Goal: Communication & Community: Answer question/provide support

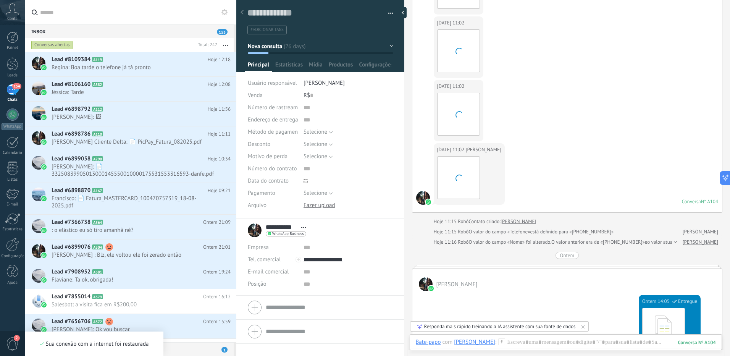
scroll to position [1210, 0]
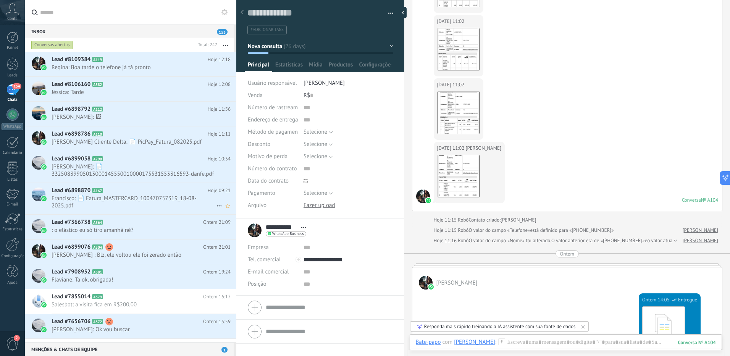
click at [125, 194] on div "Lead #6898870 A167 Hoje 09:21 [PERSON_NAME]: 📄 Fatura_MASTERCARD_100470757319_1…" at bounding box center [144, 198] width 185 height 31
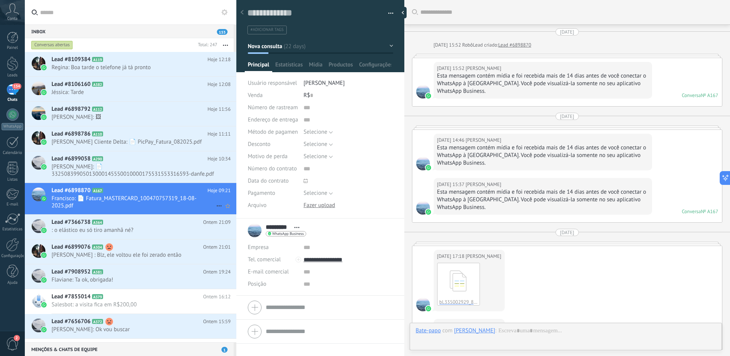
scroll to position [376, 0]
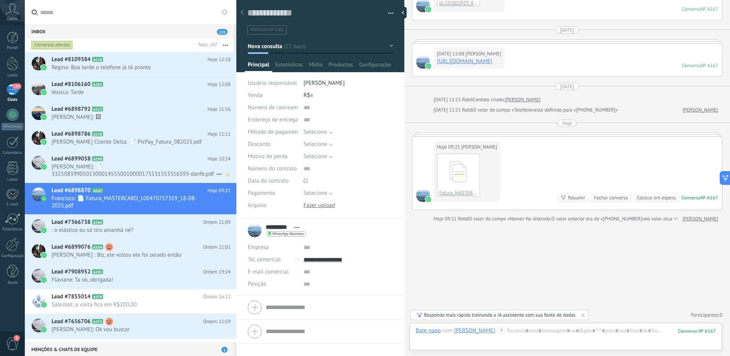
click at [127, 171] on span "[PERSON_NAME]: 📄 33250839905013000145550010000175531553316593-danfe.pdf" at bounding box center [134, 170] width 165 height 15
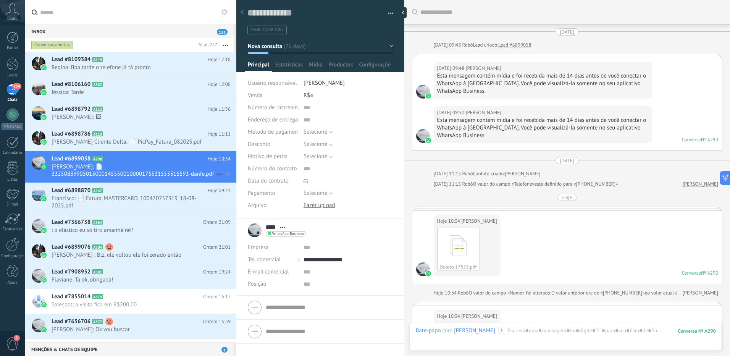
scroll to position [157, 0]
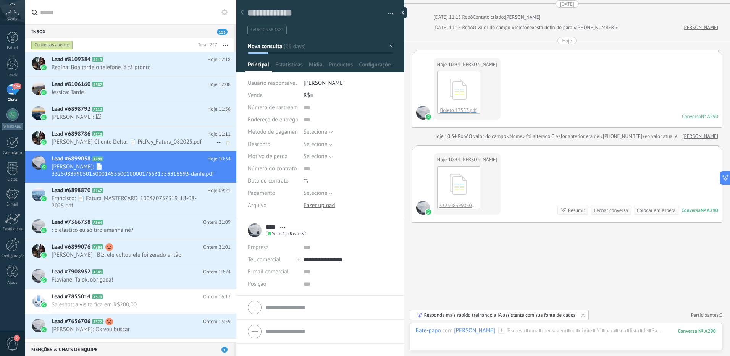
click at [139, 135] on h2 "Lead #6898786 A110" at bounding box center [130, 134] width 156 height 8
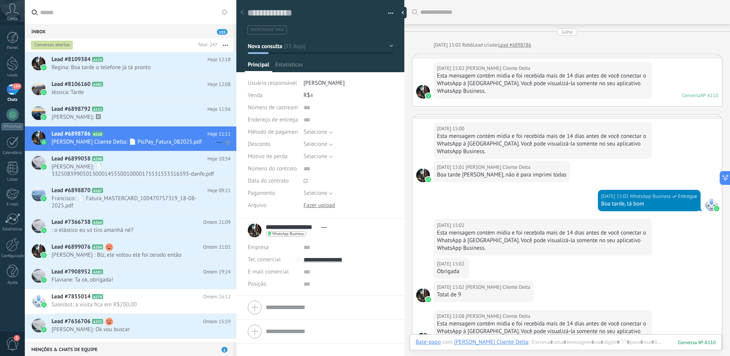
scroll to position [1434, 0]
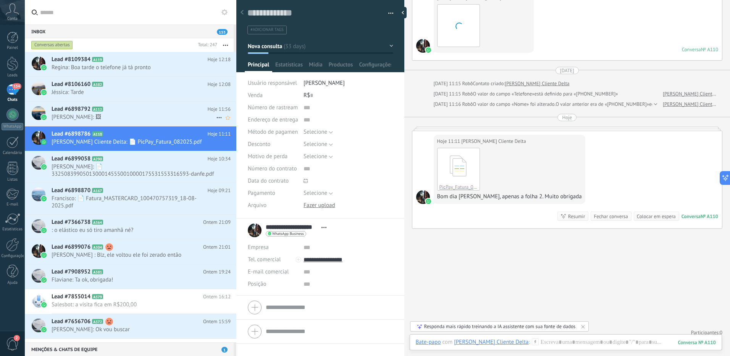
click at [138, 110] on h2 "Lead #6898792 A112" at bounding box center [130, 109] width 156 height 8
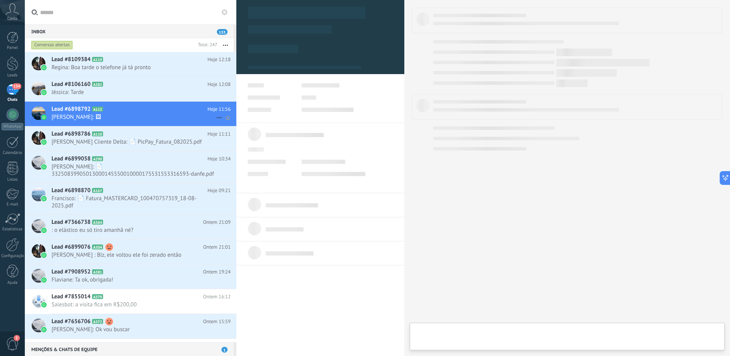
type textarea "**********"
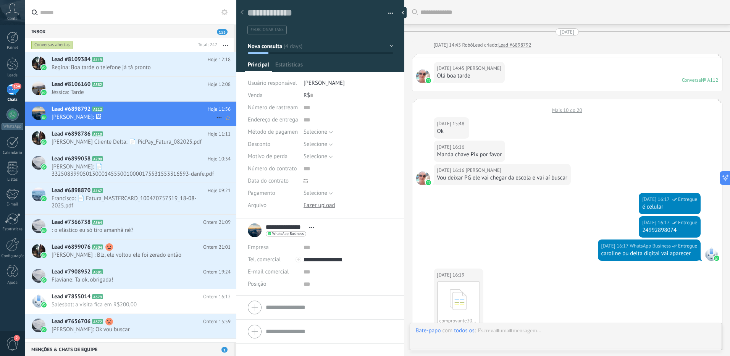
scroll to position [472, 0]
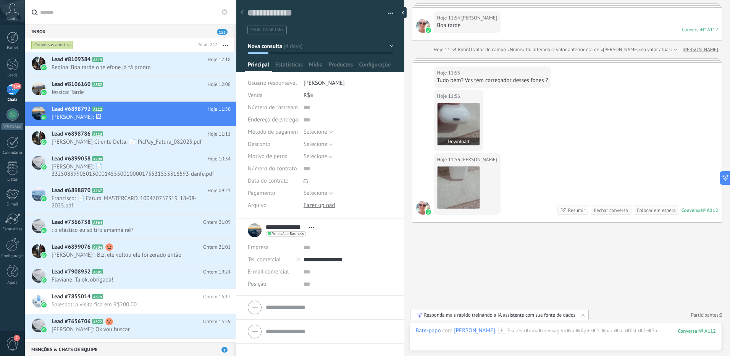
click at [445, 127] on img at bounding box center [459, 124] width 42 height 42
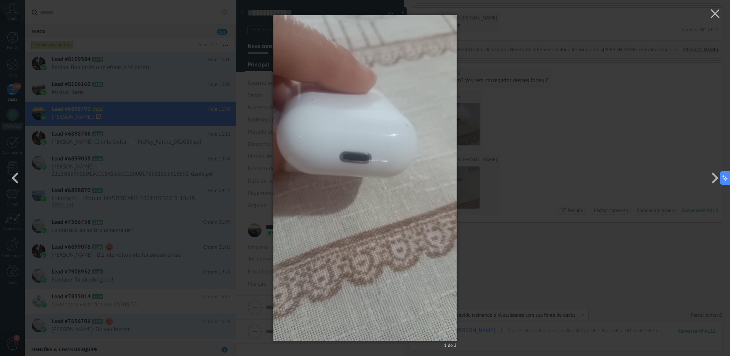
click at [544, 146] on div "1 do 2" at bounding box center [365, 178] width 730 height 356
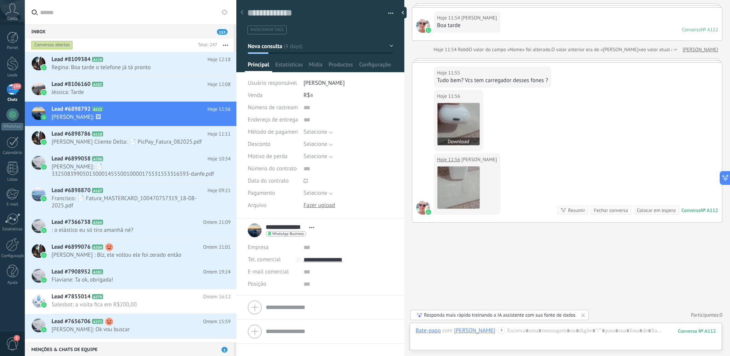
click at [458, 127] on img at bounding box center [459, 124] width 42 height 42
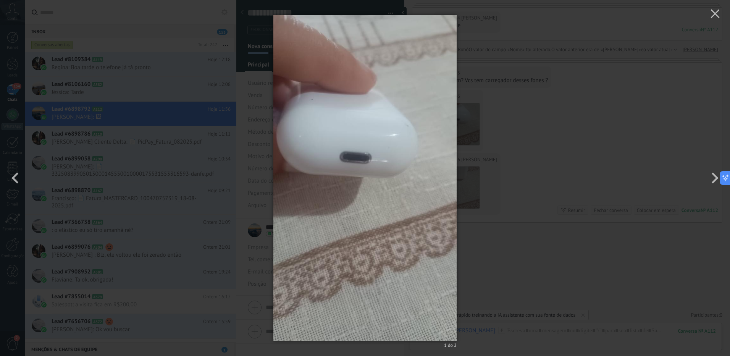
click at [484, 125] on div "1 do 2" at bounding box center [365, 178] width 730 height 356
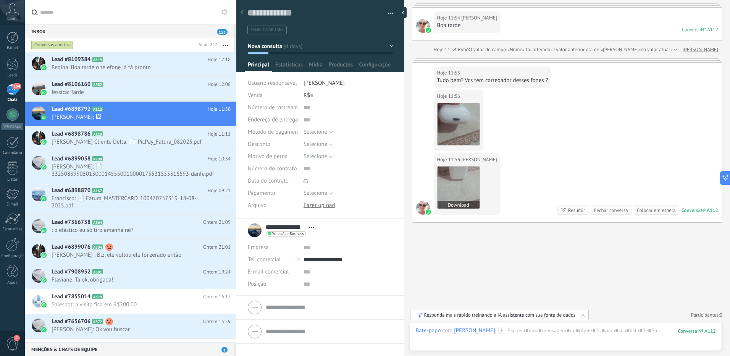
click at [455, 177] on img at bounding box center [459, 188] width 42 height 42
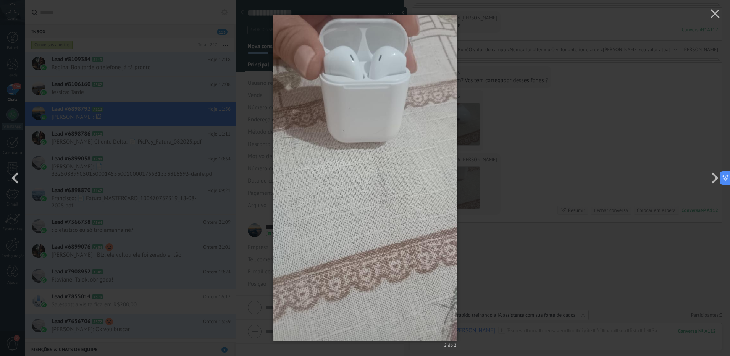
click at [496, 145] on div "2 do 2" at bounding box center [365, 178] width 730 height 356
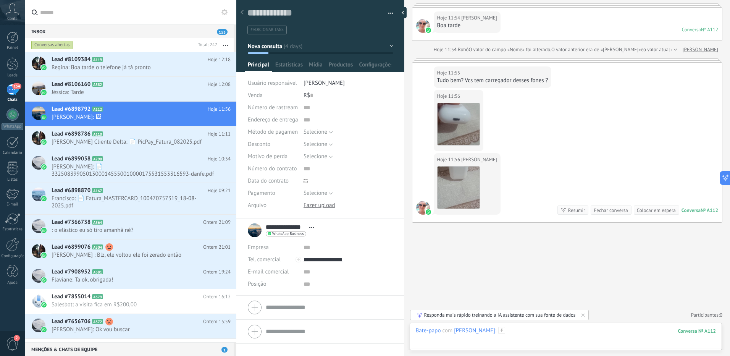
click at [514, 330] on div at bounding box center [566, 338] width 300 height 23
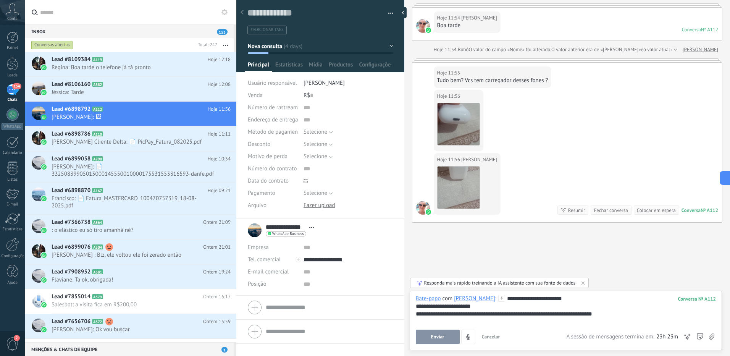
click at [451, 333] on button "Enviar" at bounding box center [438, 337] width 44 height 15
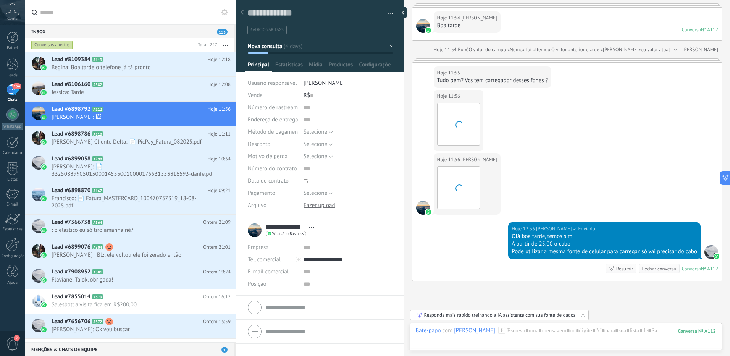
scroll to position [530, 0]
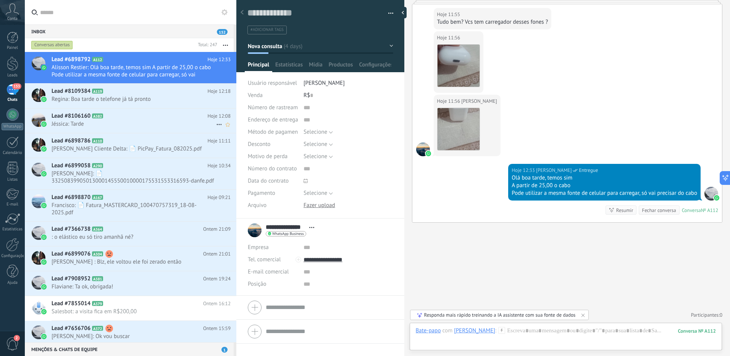
click at [130, 124] on span "Jéssica: Tarde" at bounding box center [134, 123] width 165 height 7
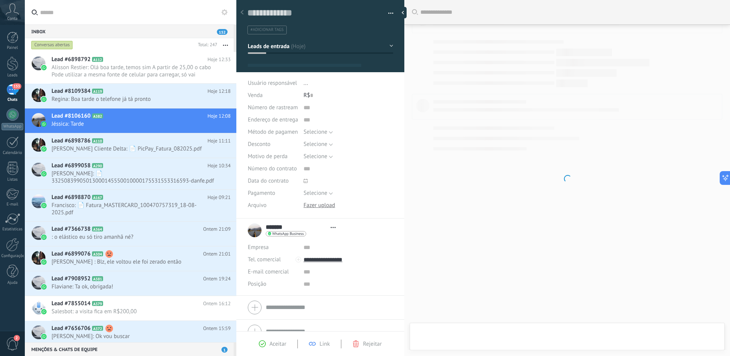
type textarea "**********"
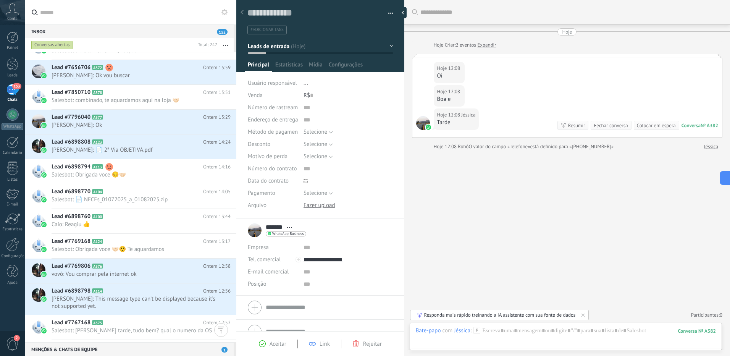
scroll to position [508, 0]
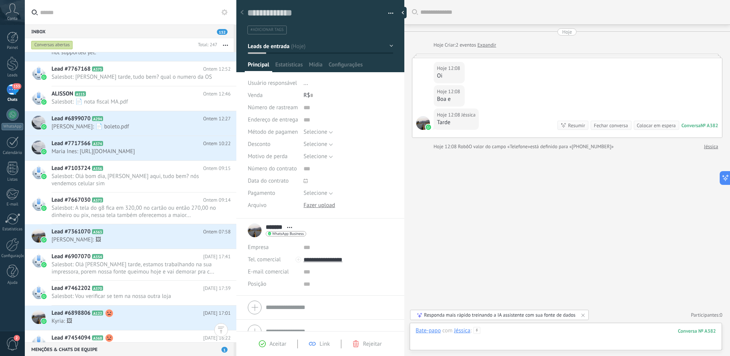
click at [542, 333] on div at bounding box center [566, 338] width 300 height 23
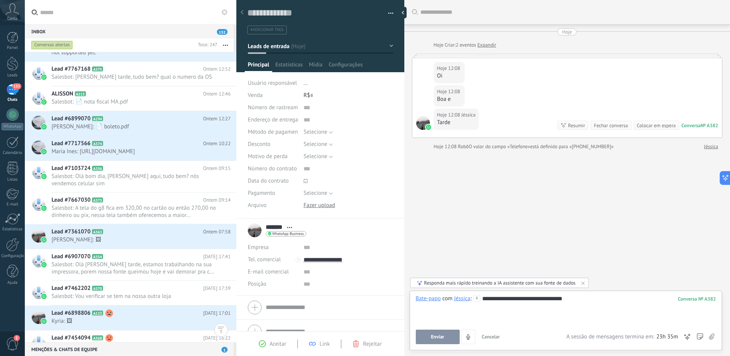
click at [557, 298] on div "**********" at bounding box center [566, 309] width 300 height 29
click at [452, 341] on button "Enviar" at bounding box center [438, 337] width 44 height 15
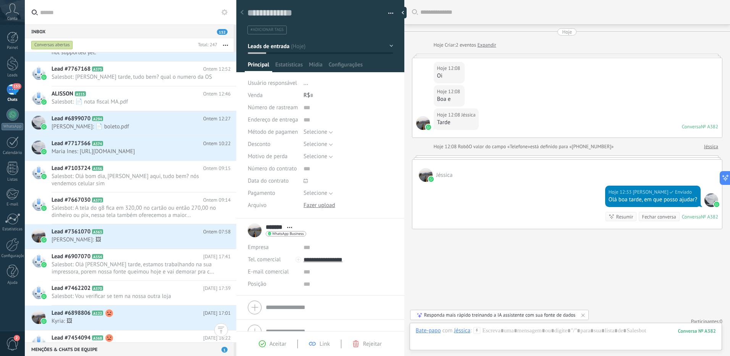
scroll to position [6, 0]
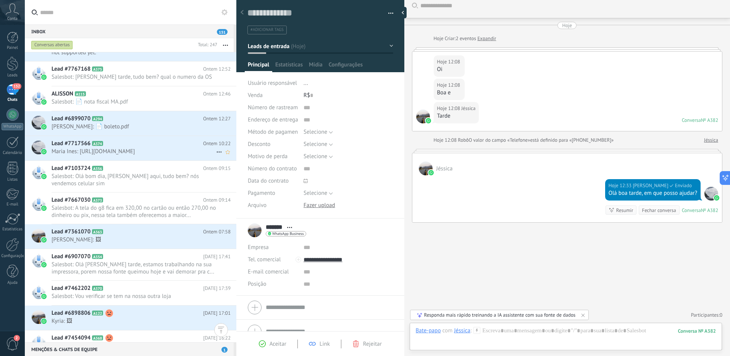
click at [126, 150] on span "Maria Ines: [URL][DOMAIN_NAME]" at bounding box center [134, 151] width 165 height 7
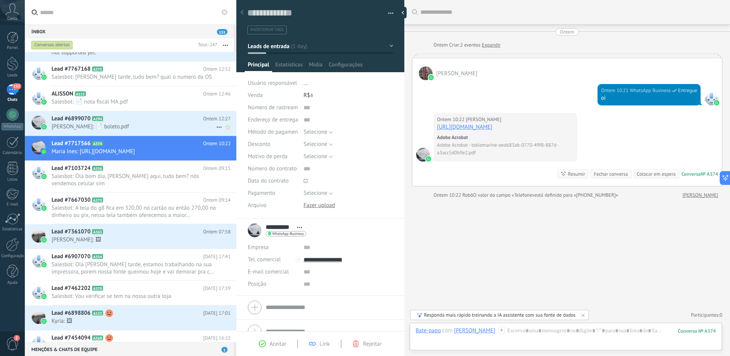
click at [135, 126] on span "[PERSON_NAME]: 📄 boleto.pdf" at bounding box center [134, 126] width 165 height 7
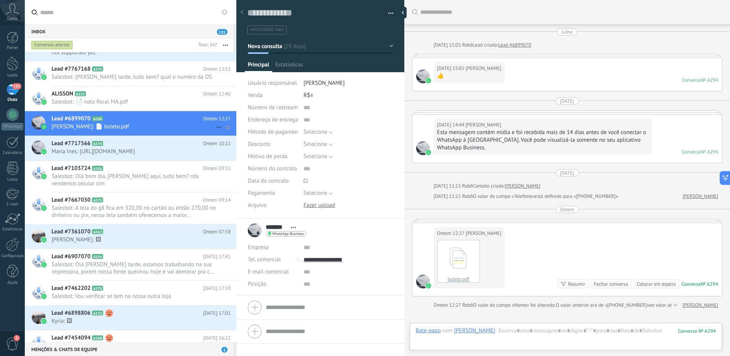
scroll to position [86, 0]
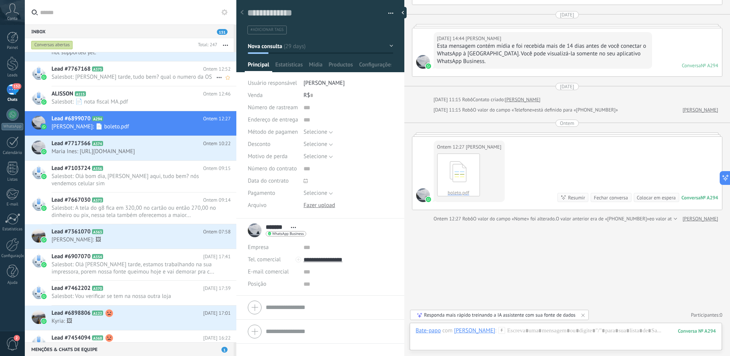
click at [139, 79] on span "Salesbot: [PERSON_NAME] tarde, tudo bem? qual o numero da OS" at bounding box center [134, 76] width 165 height 7
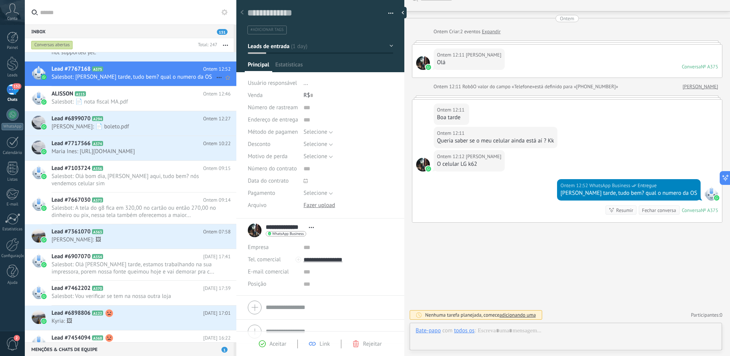
scroll to position [11, 0]
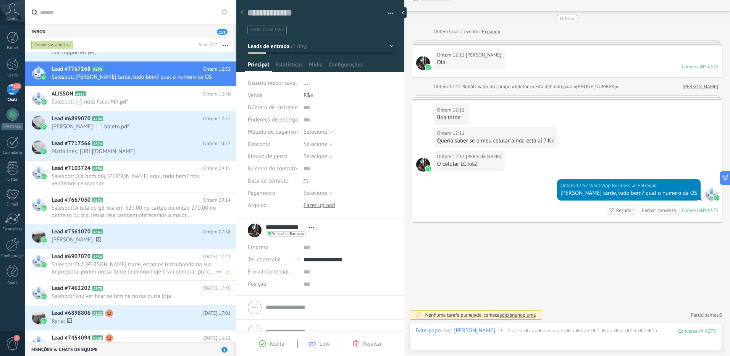
click at [154, 275] on span "Salesbot: Olá [PERSON_NAME] tarde, estamos trabalhando na sua impressora, porem…" at bounding box center [134, 268] width 165 height 15
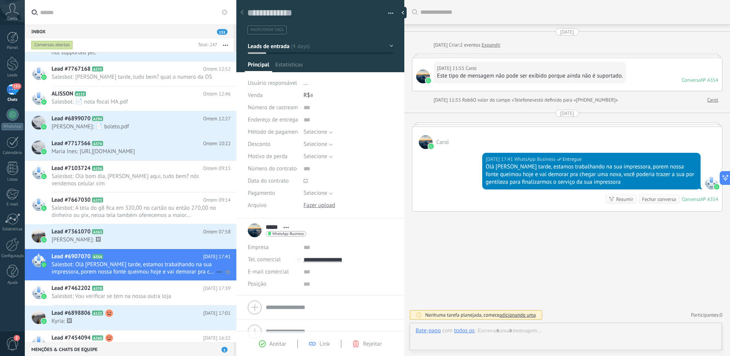
scroll to position [11, 0]
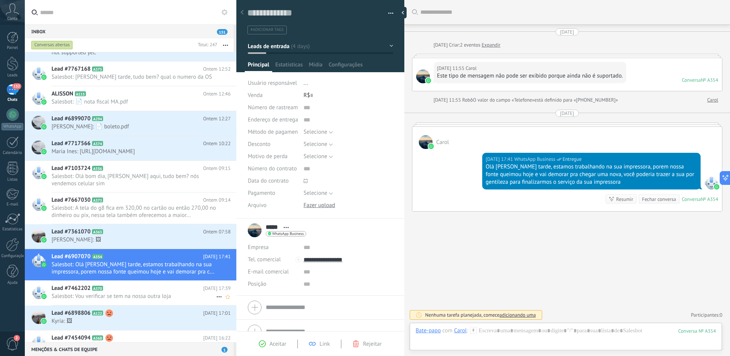
click at [161, 300] on span "Salesbot: Vou verificar se tem na nossa outra loja" at bounding box center [134, 296] width 165 height 7
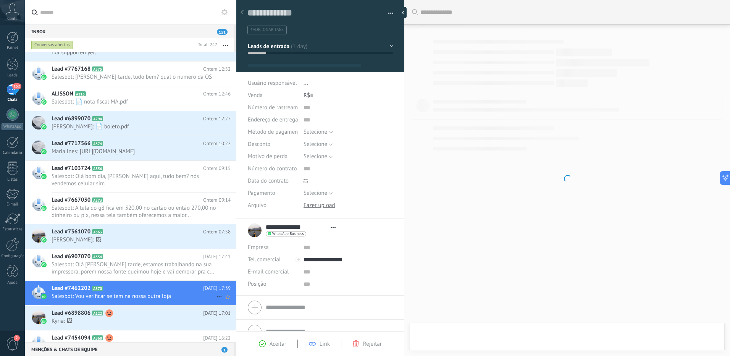
type textarea "**********"
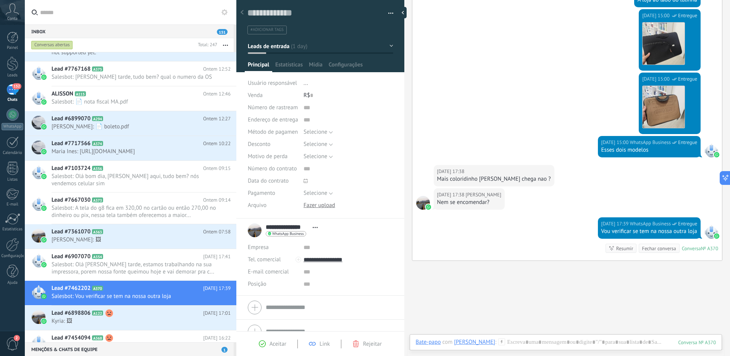
scroll to position [293, 0]
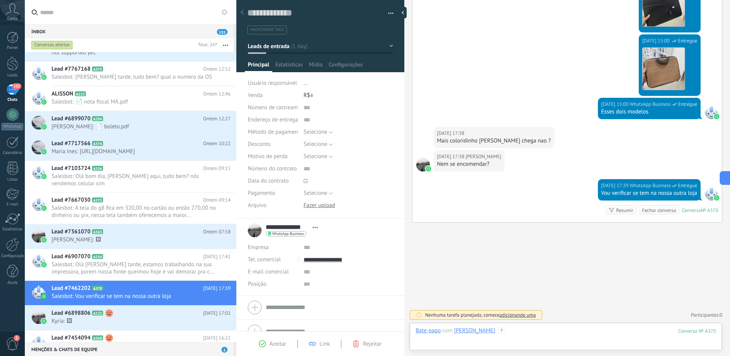
click at [511, 333] on div at bounding box center [566, 338] width 300 height 23
type input "**********"
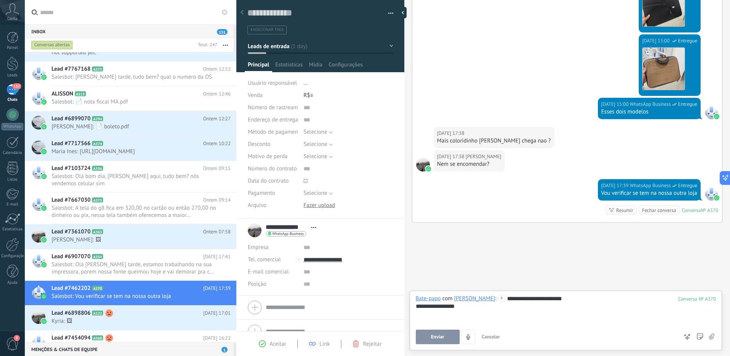
click at [439, 337] on span "Enviar" at bounding box center [437, 336] width 13 height 5
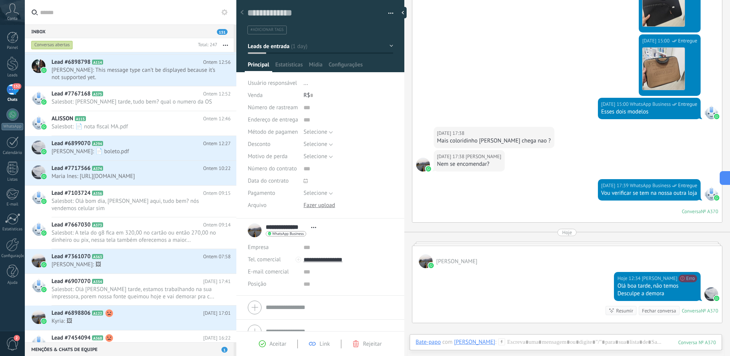
scroll to position [393, 0]
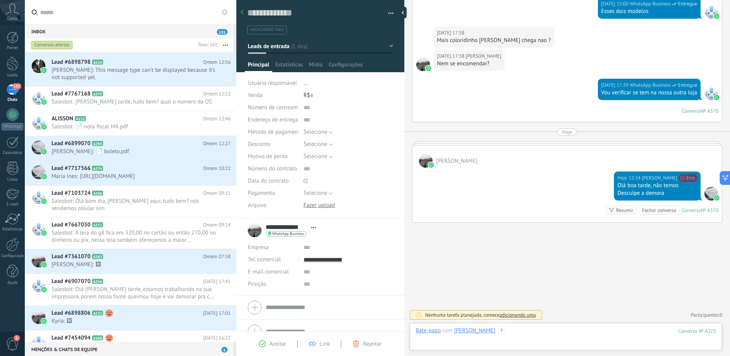
click at [514, 336] on div at bounding box center [566, 338] width 300 height 23
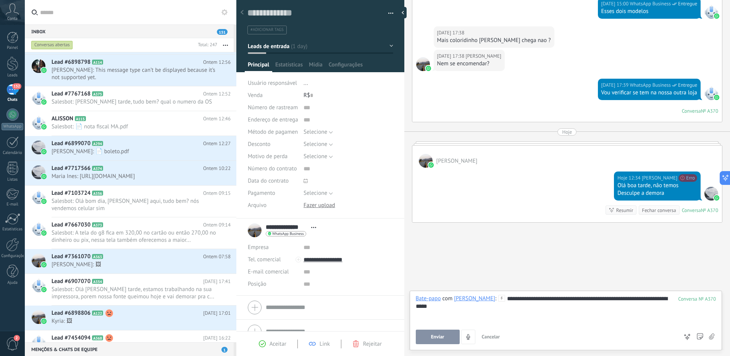
click at [588, 299] on div "**********" at bounding box center [566, 309] width 300 height 29
click at [444, 340] on button "Enviar" at bounding box center [438, 337] width 44 height 15
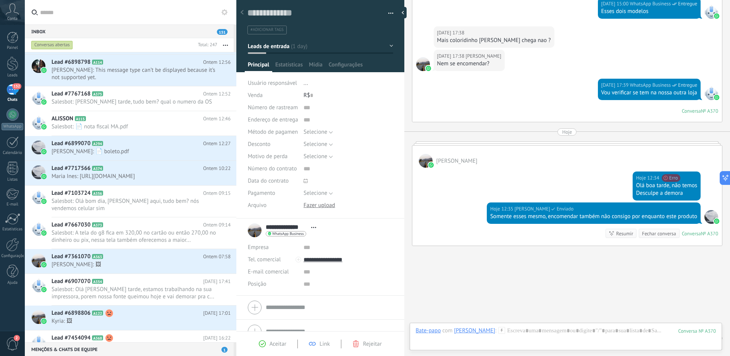
scroll to position [416, 0]
